Goal: Task Accomplishment & Management: Use online tool/utility

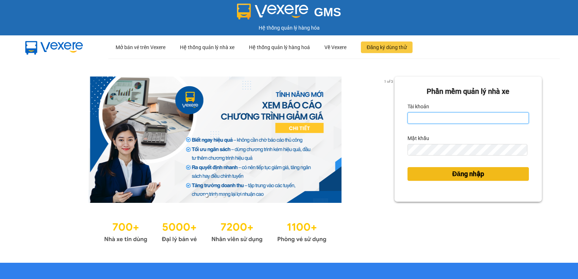
type input "pvgodau.dongphuoc"
click at [416, 175] on button "Đăng nhập" at bounding box center [468, 174] width 121 height 14
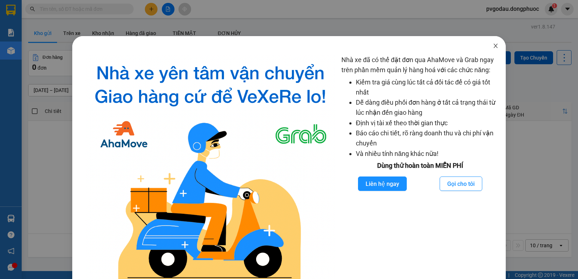
click at [495, 46] on span "Close" at bounding box center [496, 46] width 20 height 20
